Goal: Transaction & Acquisition: Subscribe to service/newsletter

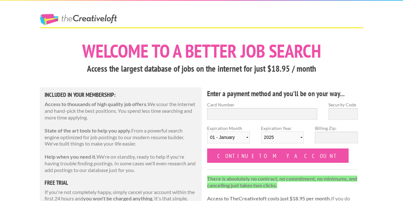
click at [182, 56] on h1 "Welcome to a better job search" at bounding box center [201, 51] width 323 height 18
click at [94, 17] on link "The Creative Loft" at bounding box center [78, 19] width 77 height 11
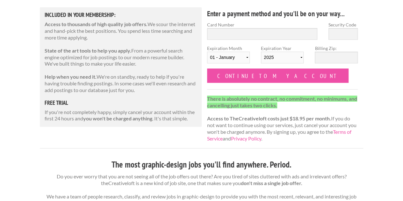
scroll to position [80, 0]
